Goal: Information Seeking & Learning: Learn about a topic

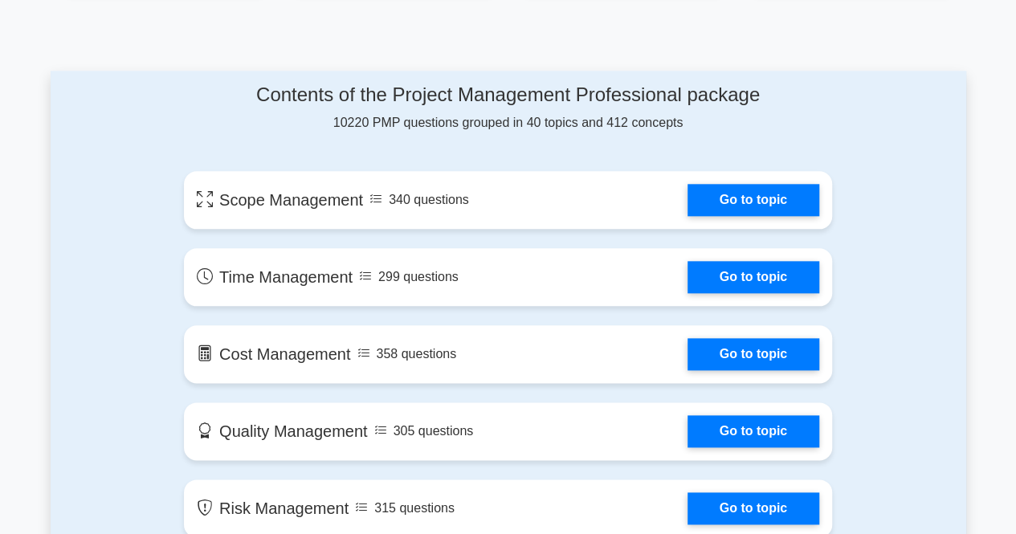
scroll to position [797, 0]
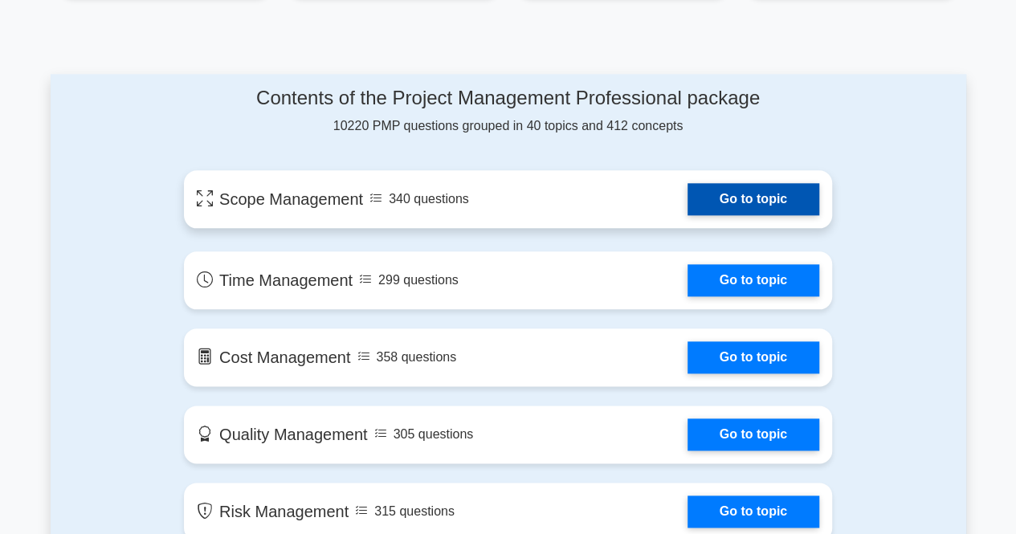
click at [713, 210] on link "Go to topic" at bounding box center [754, 199] width 132 height 32
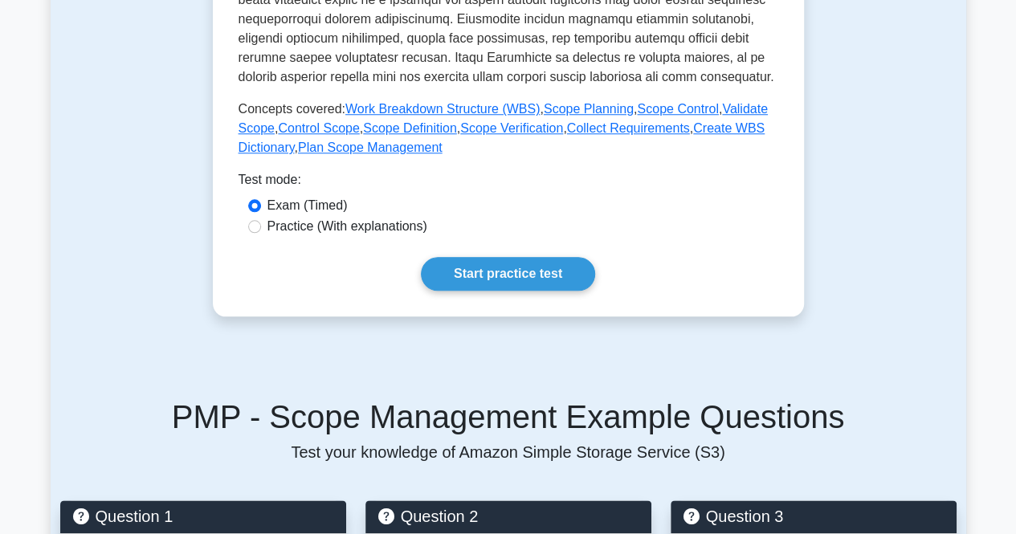
scroll to position [699, 0]
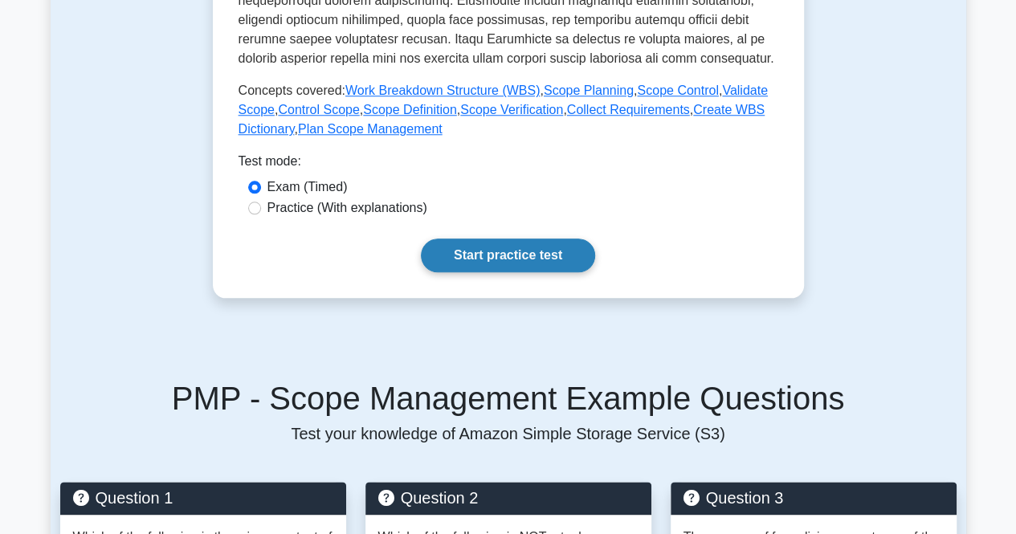
click at [533, 263] on link "Start practice test" at bounding box center [508, 256] width 174 height 34
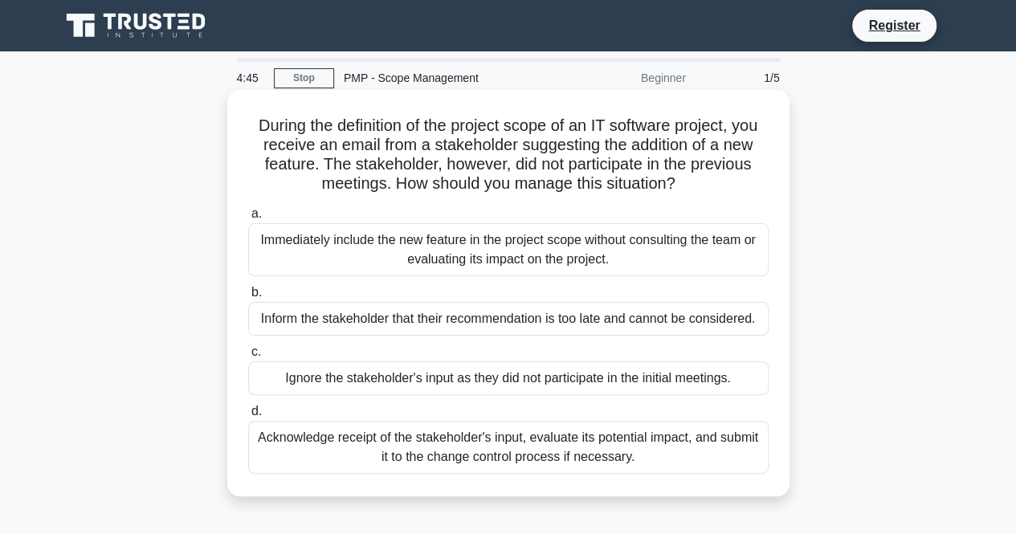
click at [300, 331] on div "Inform the stakeholder that their recommendation is too late and cannot be cons…" at bounding box center [508, 319] width 521 height 34
click at [248, 298] on input "b. Inform the stakeholder that their recommendation is too late and cannot be c…" at bounding box center [248, 293] width 0 height 10
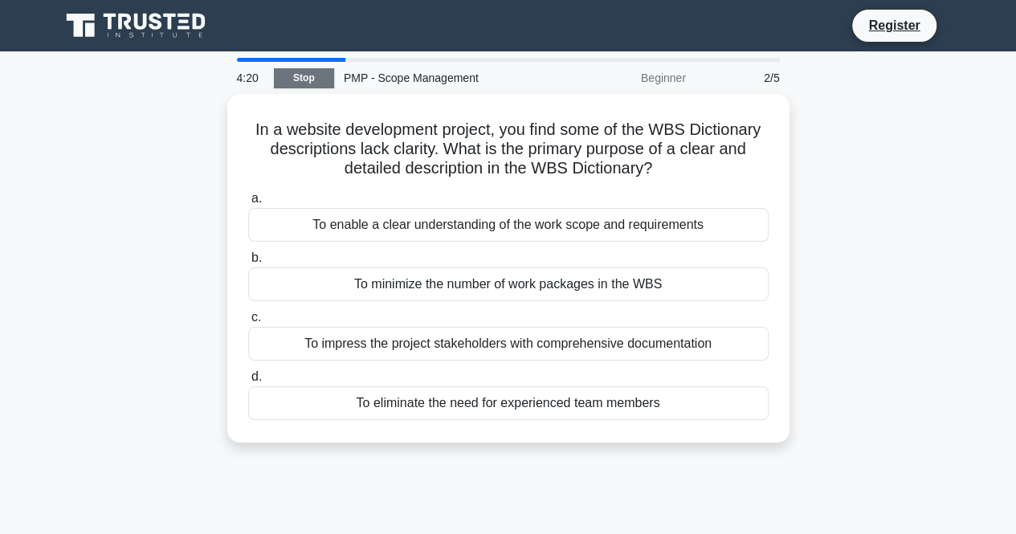
click at [307, 80] on link "Stop" at bounding box center [304, 78] width 60 height 20
